Goal: Transaction & Acquisition: Download file/media

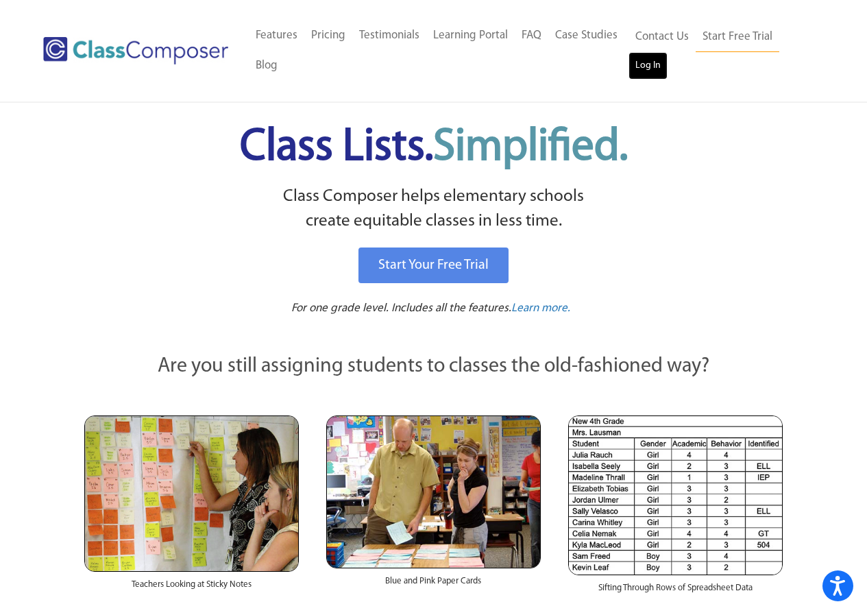
click at [637, 66] on link "Log In" at bounding box center [648, 65] width 39 height 27
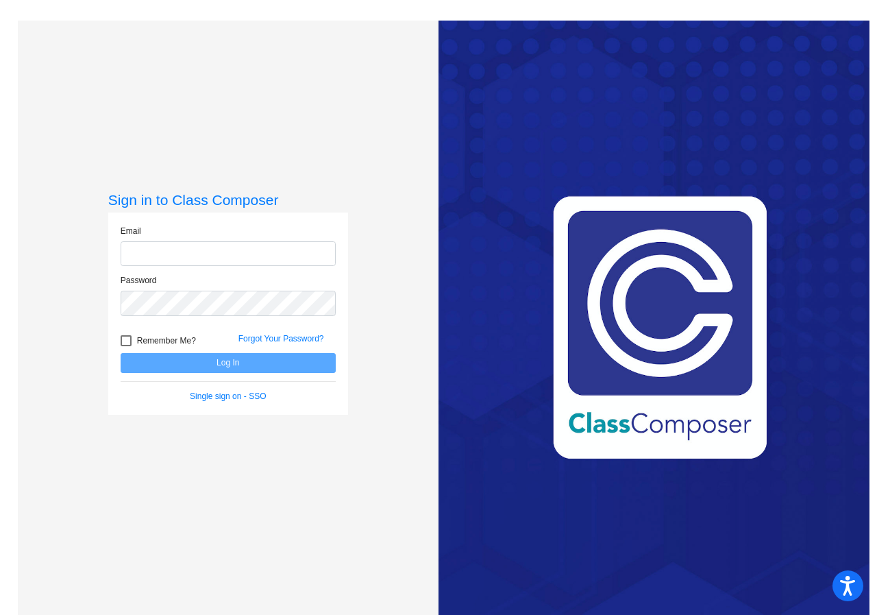
type input "[EMAIL_ADDRESS][DOMAIN_NAME]"
click at [201, 357] on button "Log In" at bounding box center [228, 363] width 215 height 20
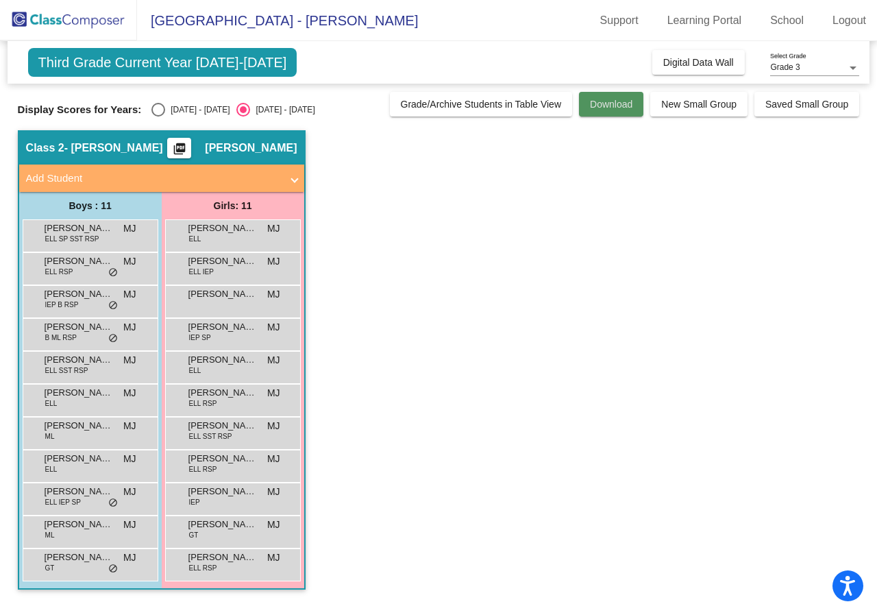
click at [611, 113] on button "Download" at bounding box center [611, 104] width 64 height 25
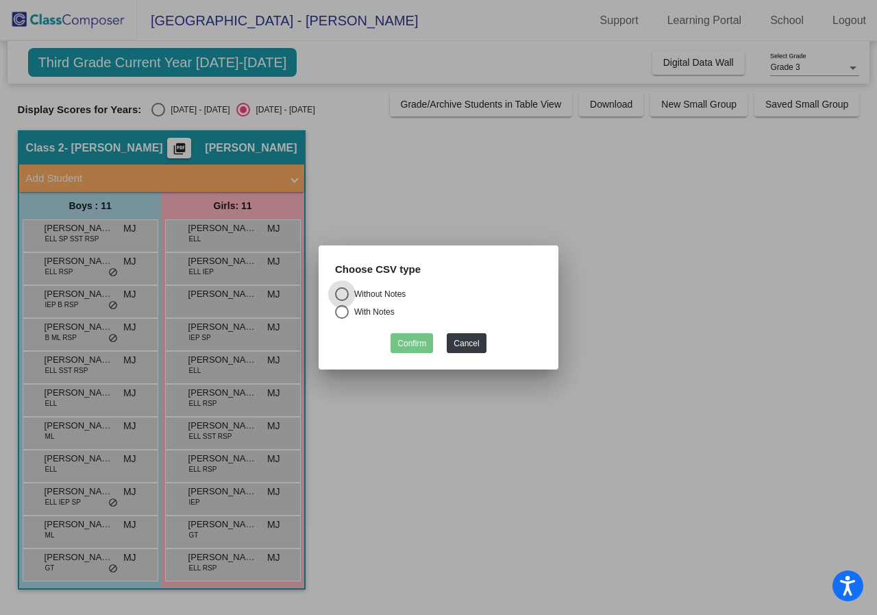
click at [373, 311] on div "With Notes" at bounding box center [372, 312] width 46 height 12
click at [342, 319] on input "With Notes" at bounding box center [341, 319] width 1 height 1
radio input "true"
click at [424, 337] on button "Confirm" at bounding box center [412, 343] width 42 height 20
